Goal: Find specific page/section: Find specific page/section

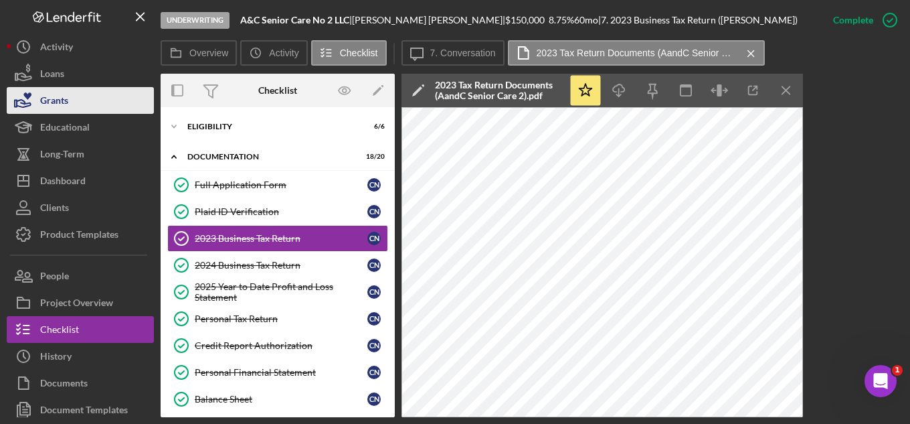
scroll to position [27, 0]
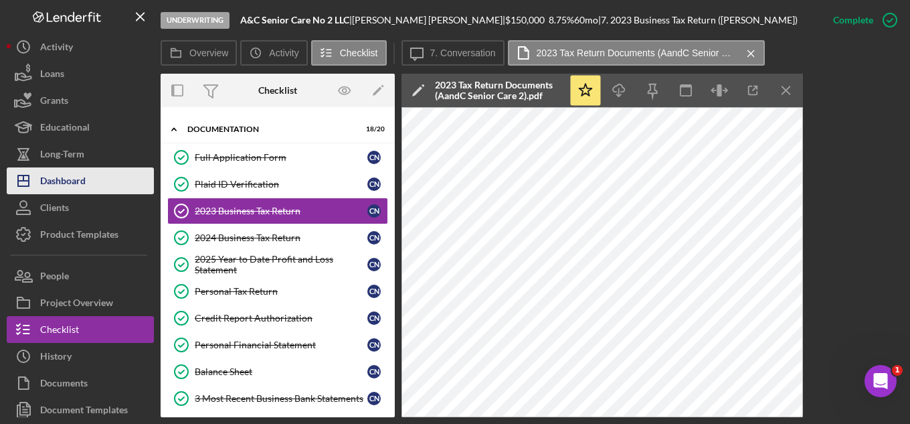
click at [71, 184] on div "Dashboard" at bounding box center [62, 182] width 45 height 30
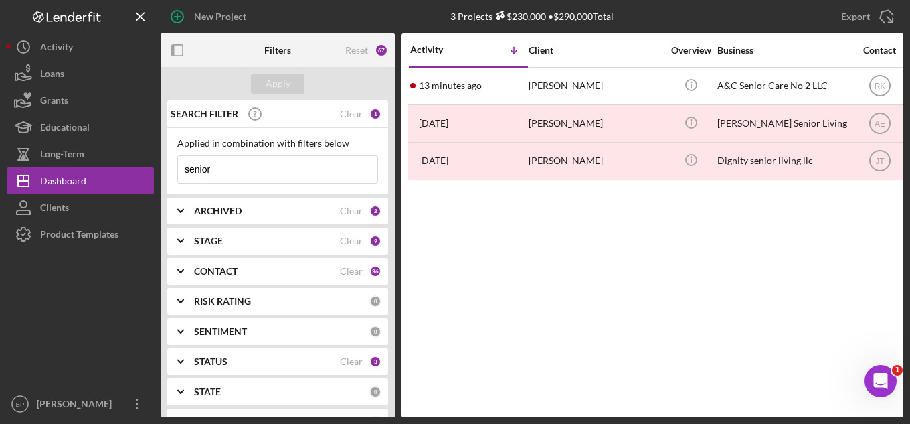
click at [268, 179] on input "senior" at bounding box center [277, 169] width 199 height 27
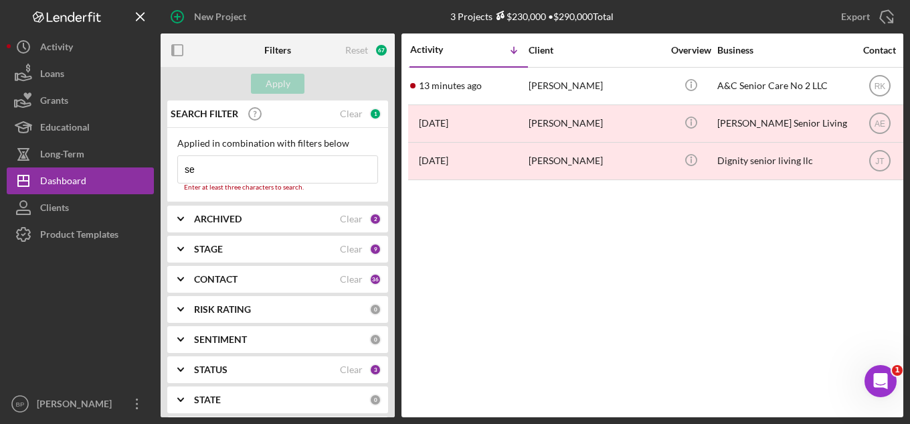
type input "s"
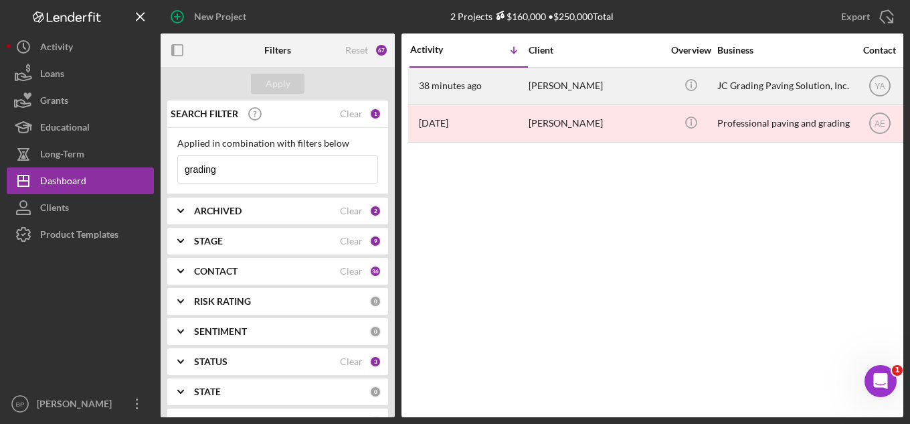
type input "grading"
click at [562, 90] on div "[PERSON_NAME]" at bounding box center [596, 85] width 134 height 35
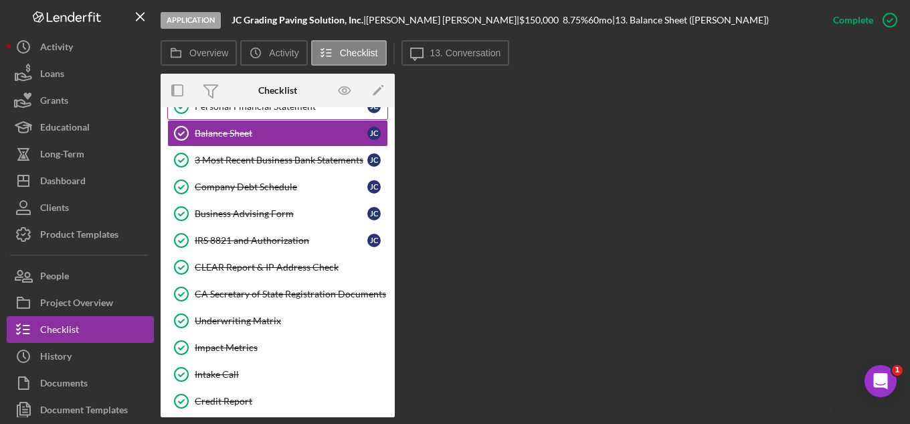
scroll to position [270, 0]
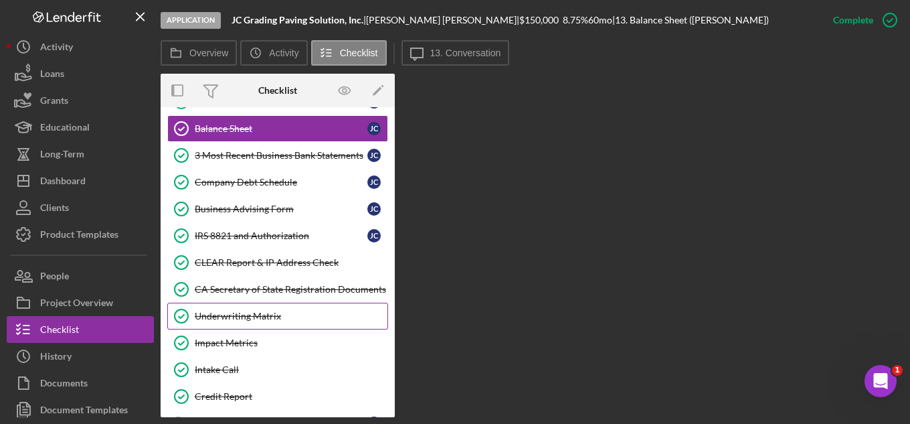
click at [284, 314] on div "Underwriting Matrix" at bounding box center [291, 315] width 193 height 11
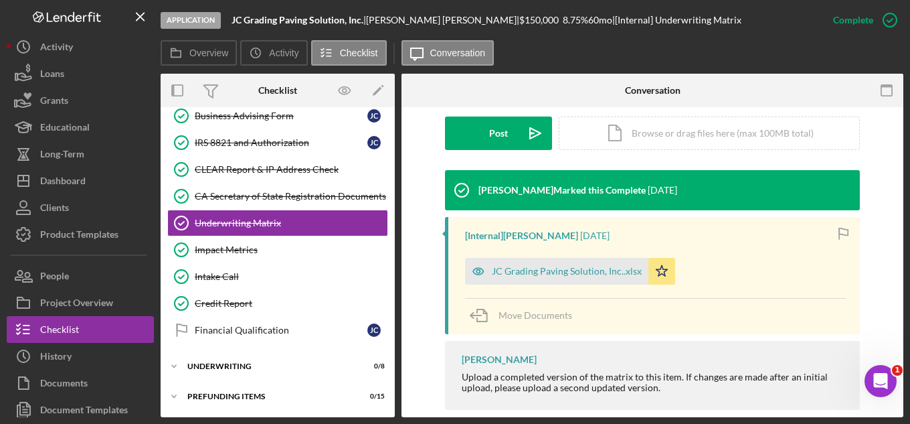
scroll to position [376, 0]
